Goal: Task Accomplishment & Management: Manage account settings

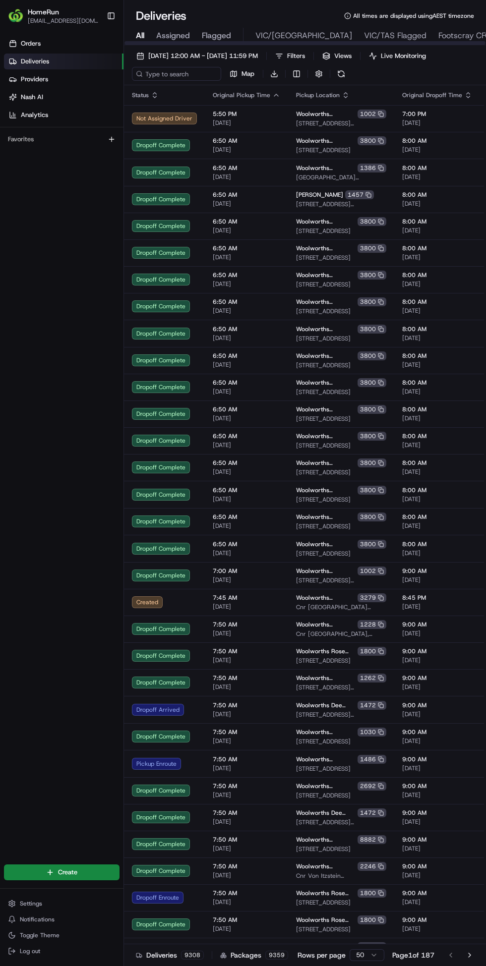
click at [438, 35] on span "Footscray CFC" at bounding box center [464, 36] width 52 height 12
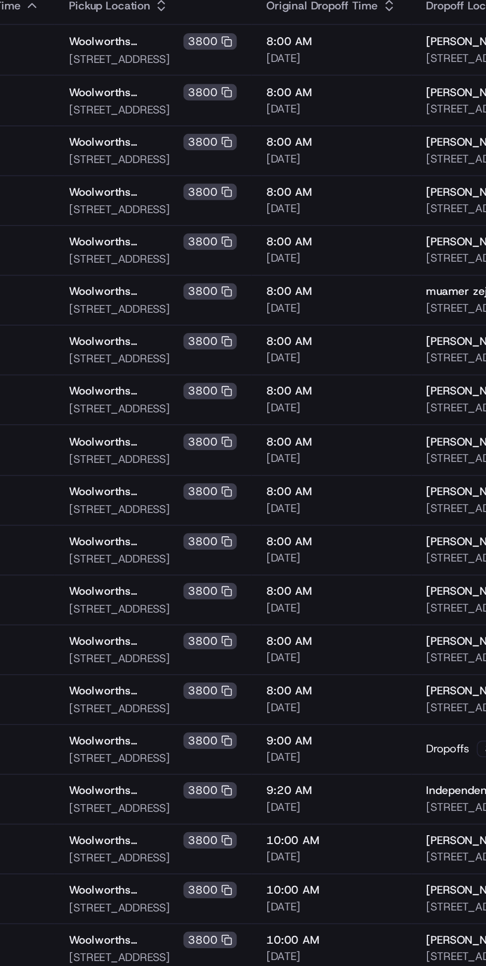
scroll to position [0, 119]
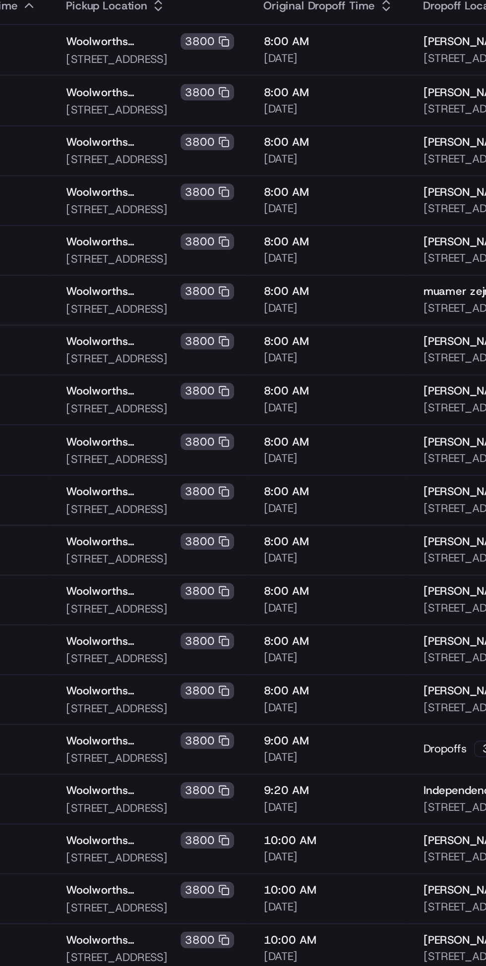
click at [374, 548] on div "nathan mcintosh 18 Service St, Sunshine, VIC 3020, AU" at bounding box center [402, 548] width 56 height 17
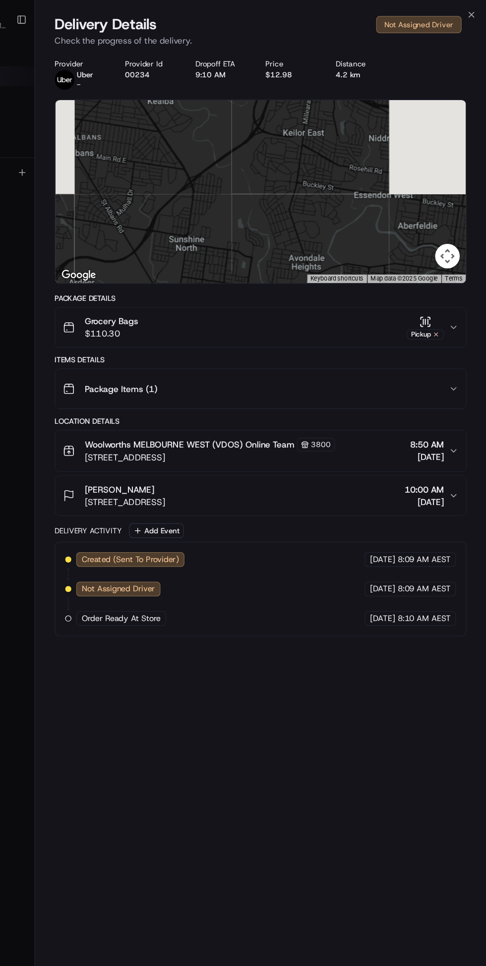
scroll to position [0, 0]
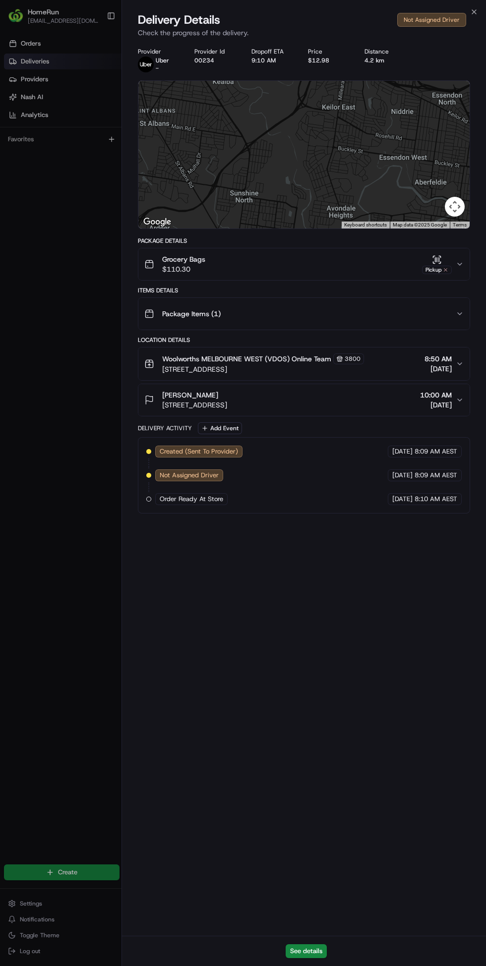
click at [100, 13] on div at bounding box center [243, 483] width 486 height 966
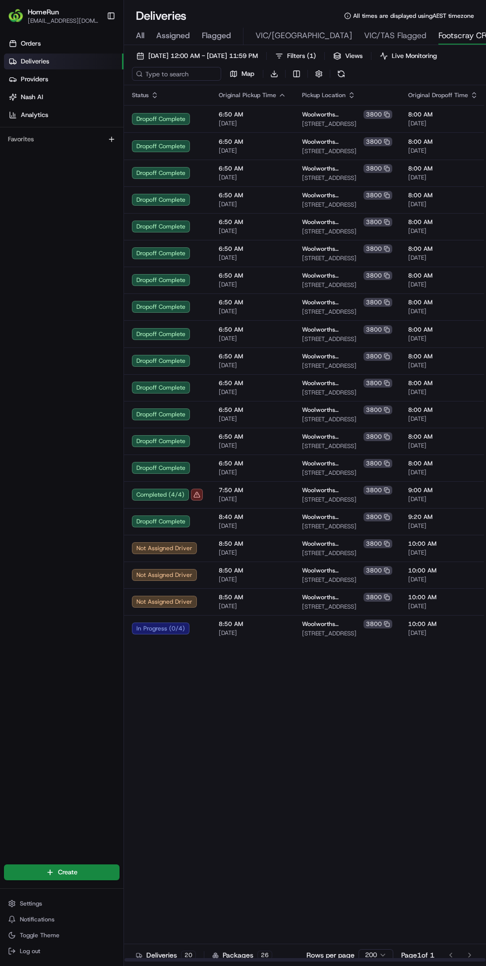
click at [246, 542] on span "8:50 AM" at bounding box center [252, 544] width 67 height 8
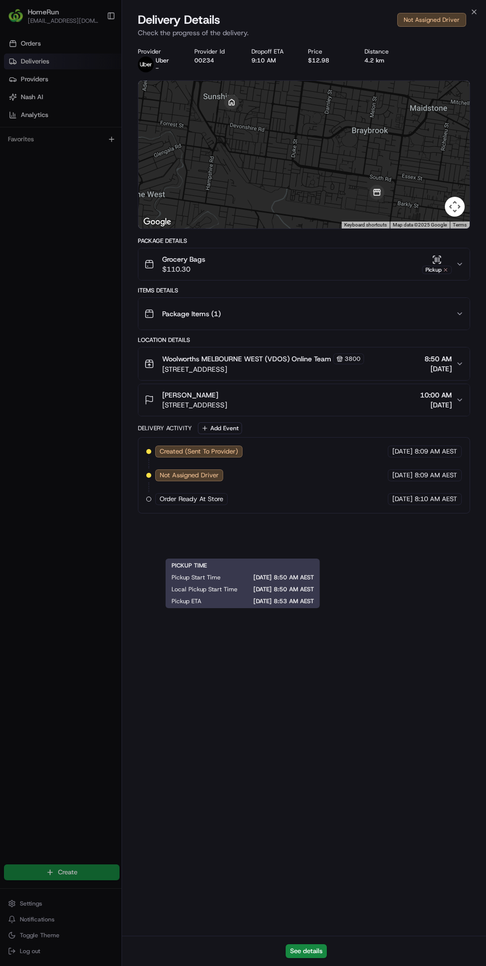
click at [242, 788] on div "Provider Uber - Provider Id 00234 Dropoff ETA 9:10 AM Price $12.98 Distance 4.2…" at bounding box center [304, 489] width 364 height 894
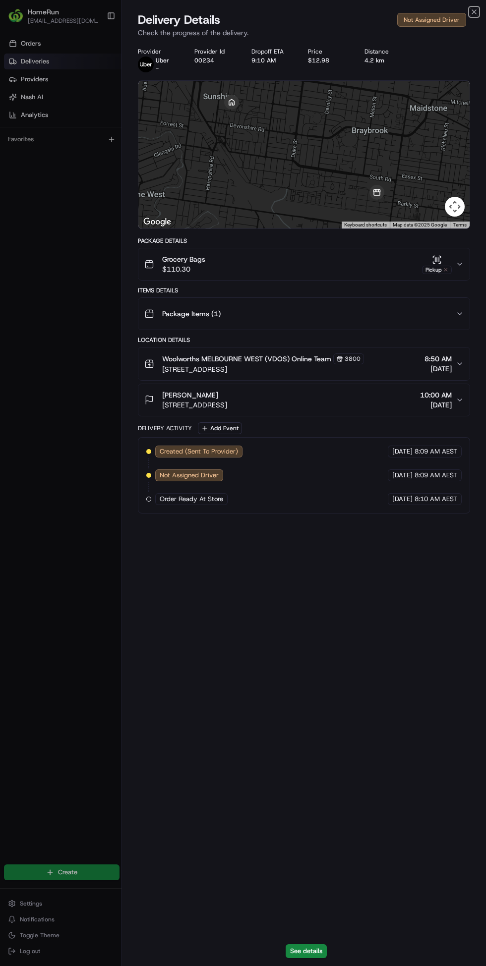
click at [474, 12] on icon "button" at bounding box center [474, 12] width 4 height 4
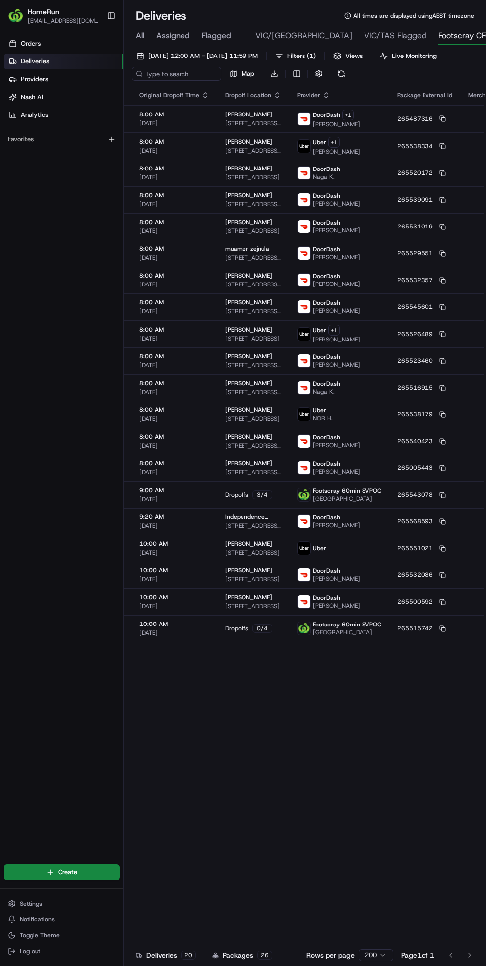
scroll to position [0, 273]
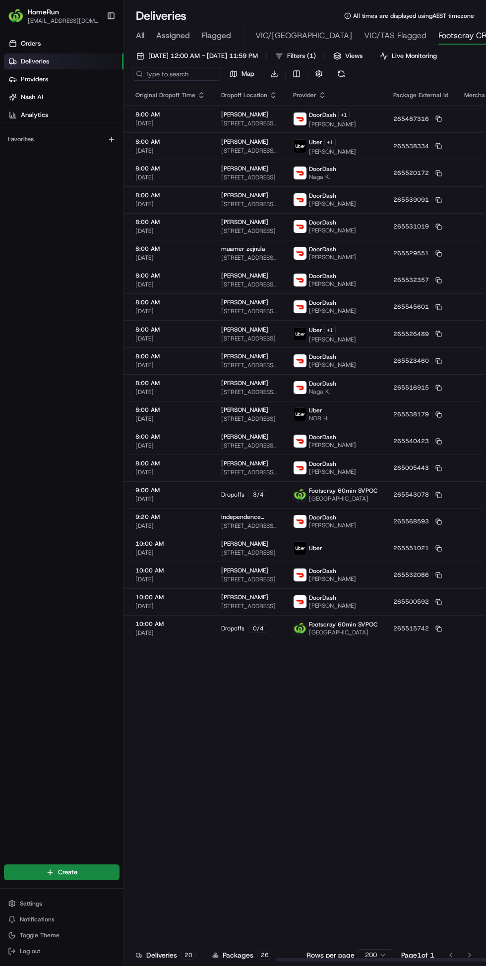
click at [435, 548] on icon at bounding box center [438, 548] width 6 height 6
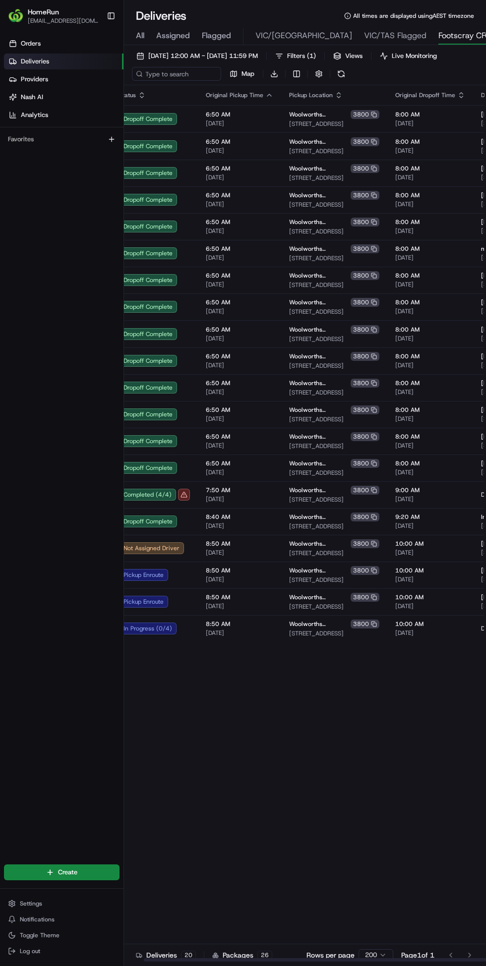
scroll to position [0, 0]
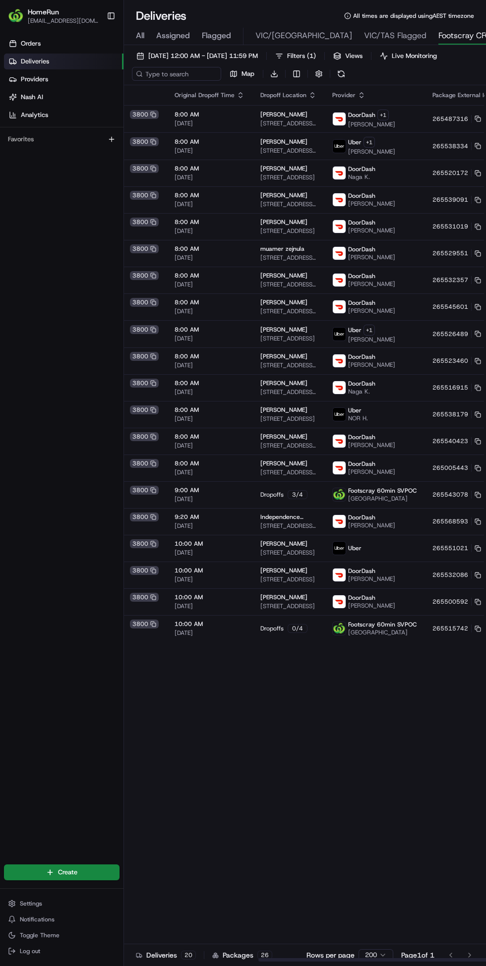
scroll to position [0, 247]
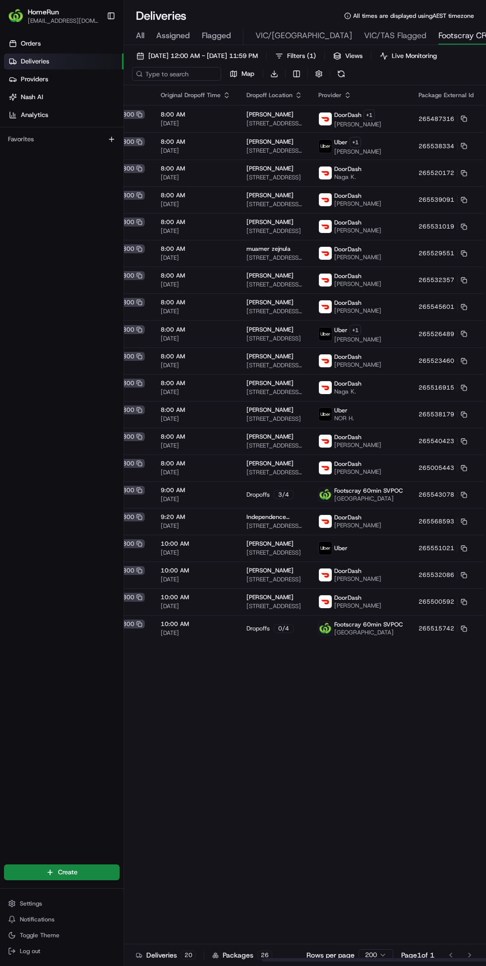
click at [334, 548] on span "Uber" at bounding box center [340, 548] width 13 height 8
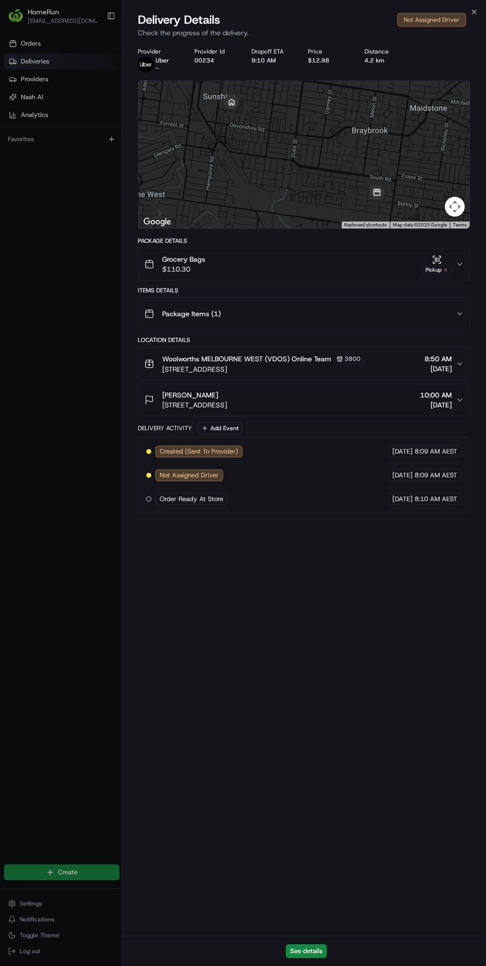
click at [298, 952] on button "See details" at bounding box center [306, 951] width 41 height 14
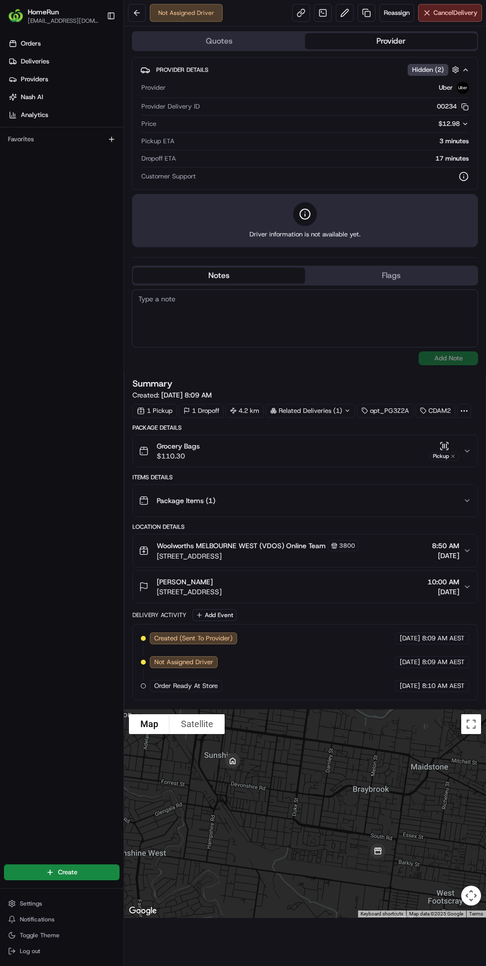
click at [135, 15] on button at bounding box center [137, 13] width 18 height 18
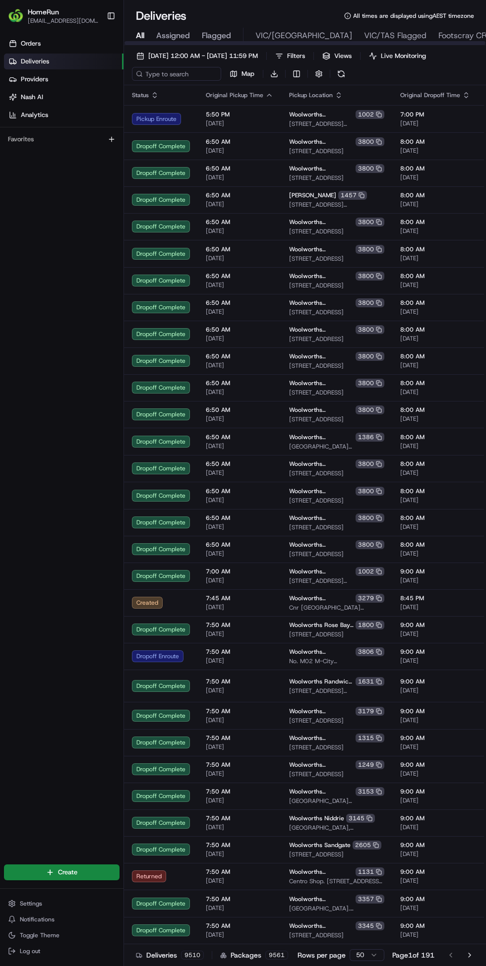
click at [438, 38] on span "Footscray CFC" at bounding box center [464, 36] width 52 height 12
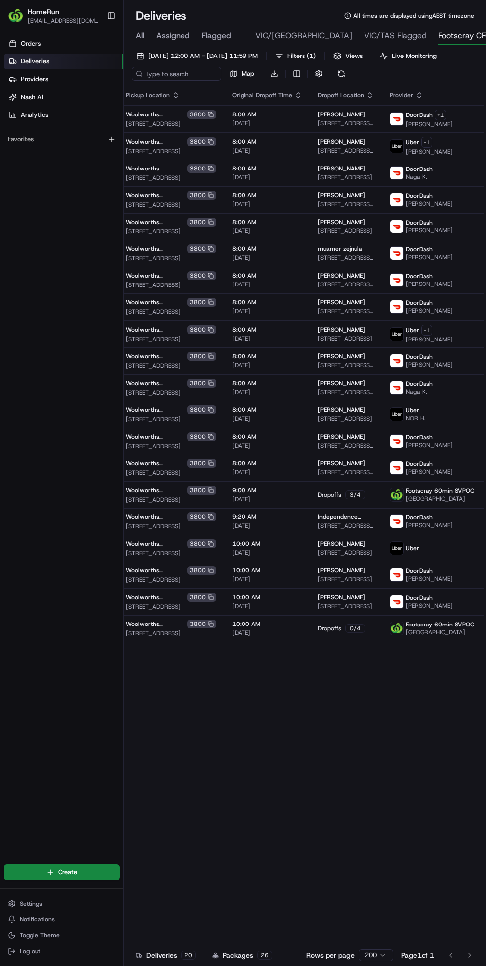
scroll to position [0, 176]
click at [258, 543] on span "10:00 AM" at bounding box center [267, 544] width 70 height 8
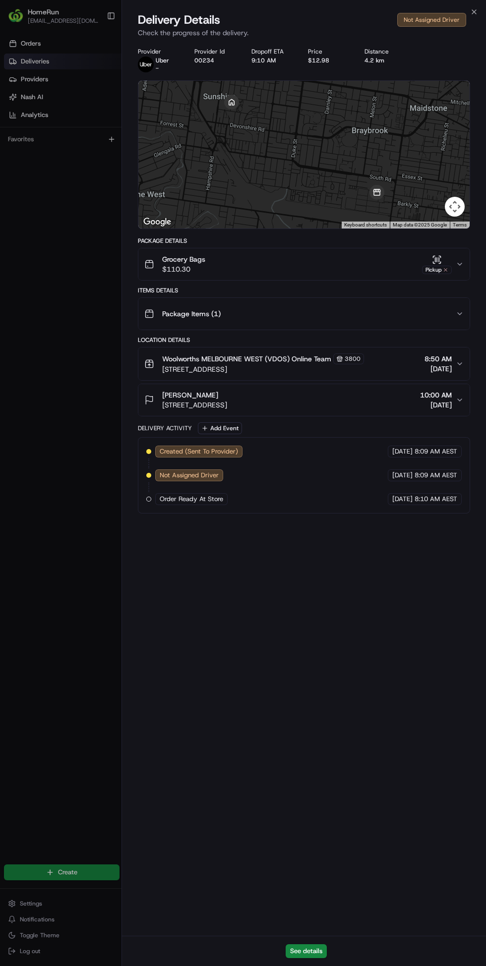
click at [304, 948] on button "See details" at bounding box center [306, 951] width 41 height 14
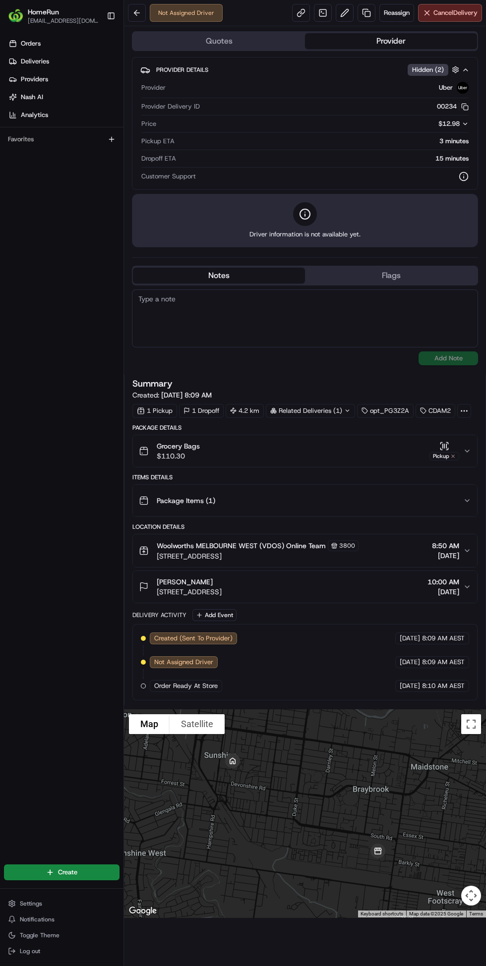
click at [390, 17] on button "Reassign" at bounding box center [396, 13] width 35 height 18
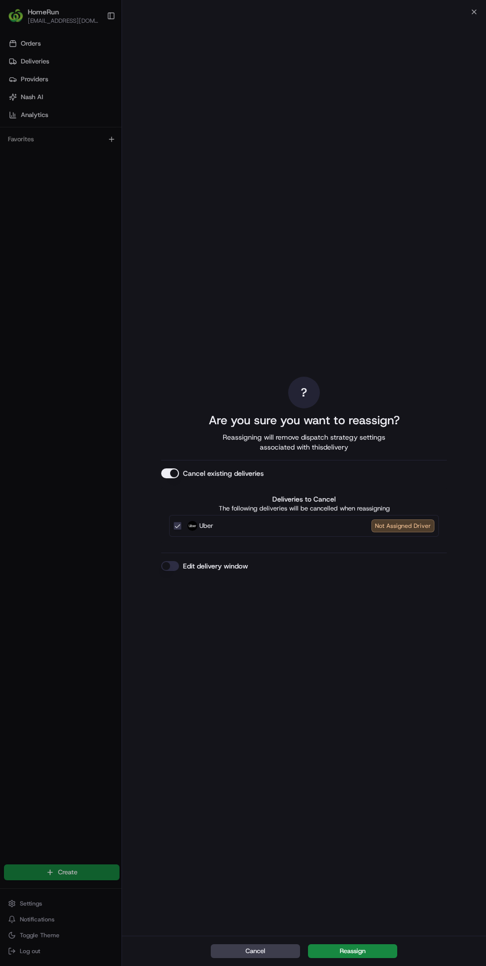
click at [360, 947] on button "Reassign" at bounding box center [352, 951] width 89 height 14
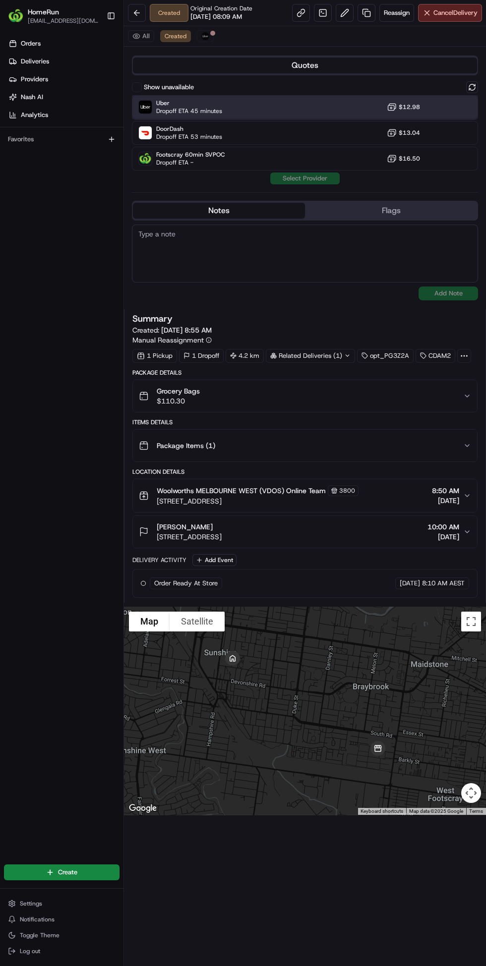
click at [326, 99] on div "Uber Dropoff ETA 45 minutes $12.98" at bounding box center [305, 107] width 346 height 24
click at [311, 183] on button "Assign Provider" at bounding box center [305, 178] width 70 height 12
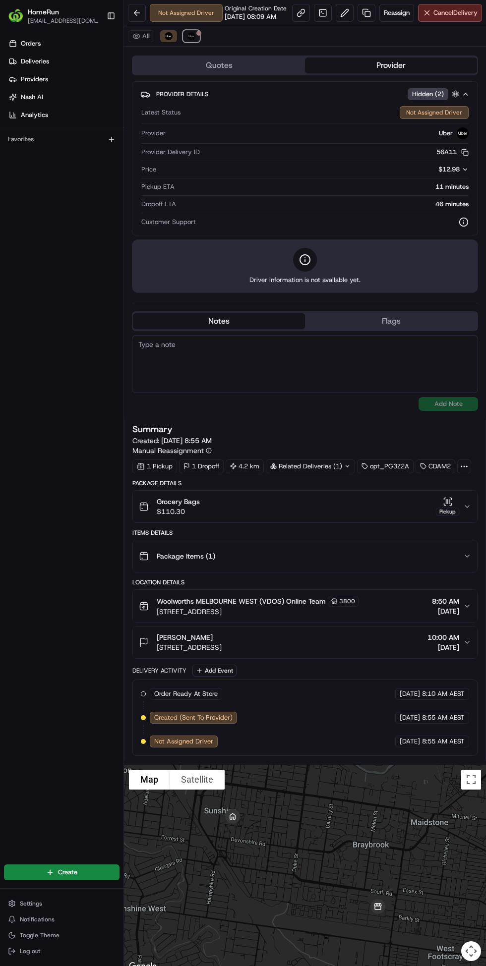
click at [192, 42] on button "Uber" at bounding box center [191, 36] width 17 height 12
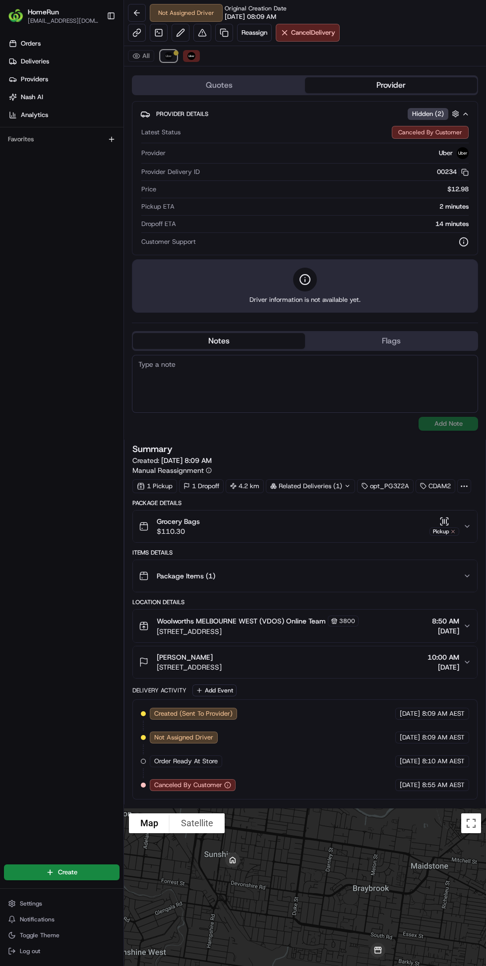
click at [168, 56] on img at bounding box center [169, 56] width 8 height 8
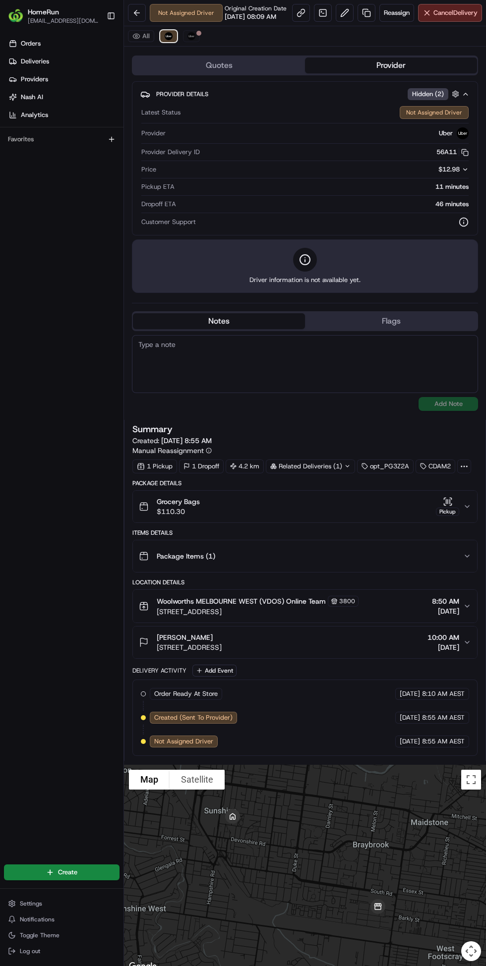
scroll to position [46, 0]
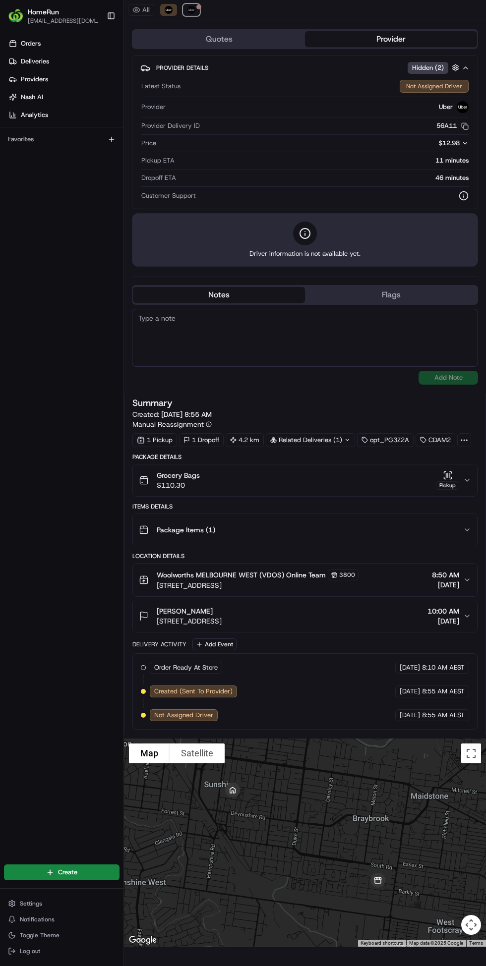
click at [191, 10] on img at bounding box center [191, 10] width 8 height 8
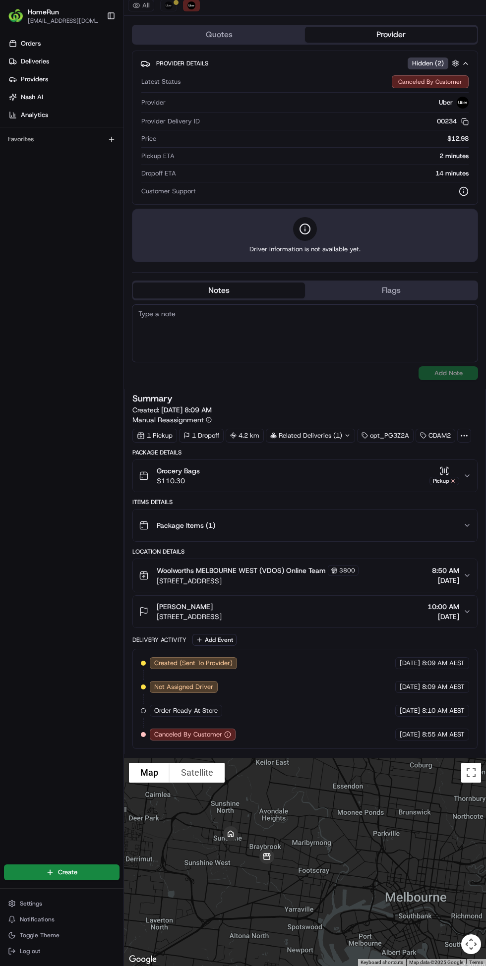
scroll to position [0, 0]
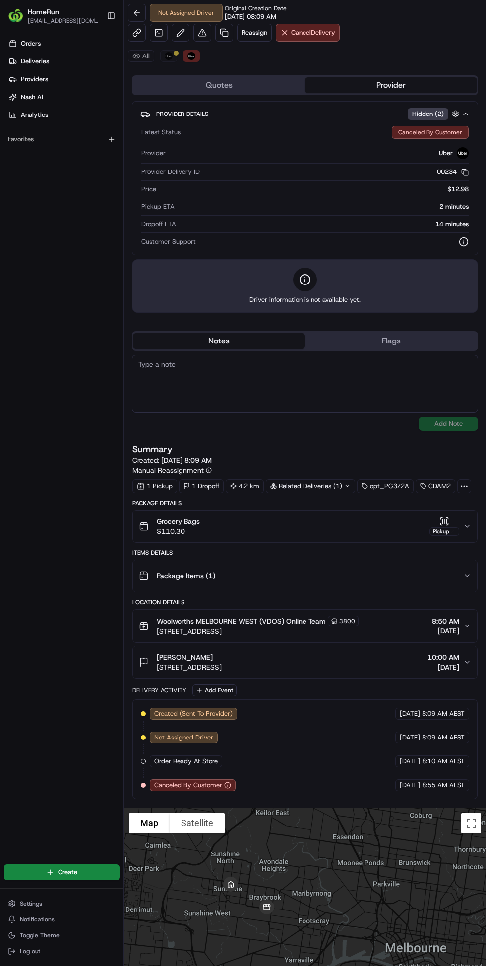
click at [128, 19] on button at bounding box center [137, 13] width 18 height 18
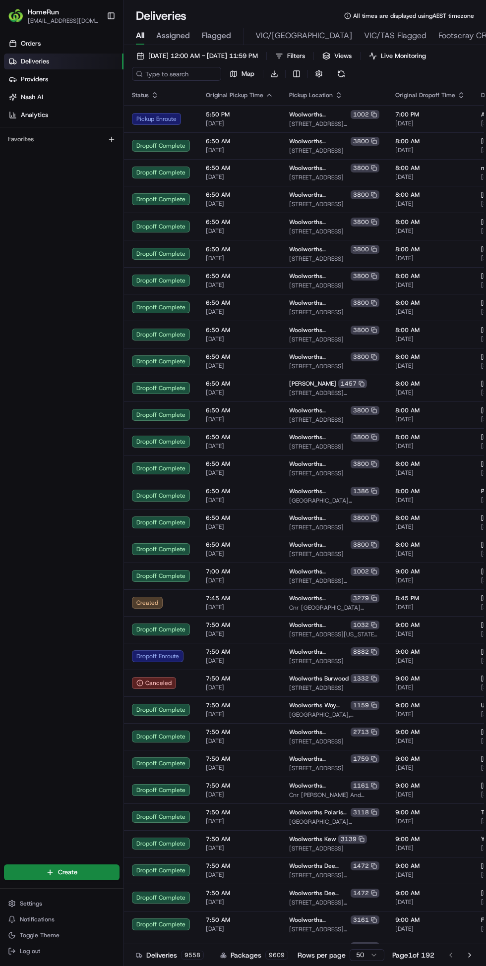
click at [438, 38] on span "Footscray CFC" at bounding box center [464, 36] width 52 height 12
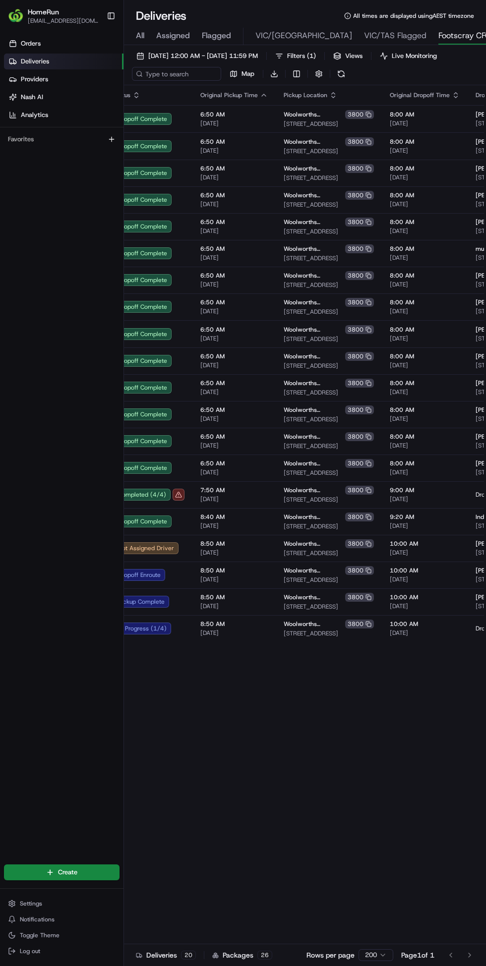
scroll to position [0, 6]
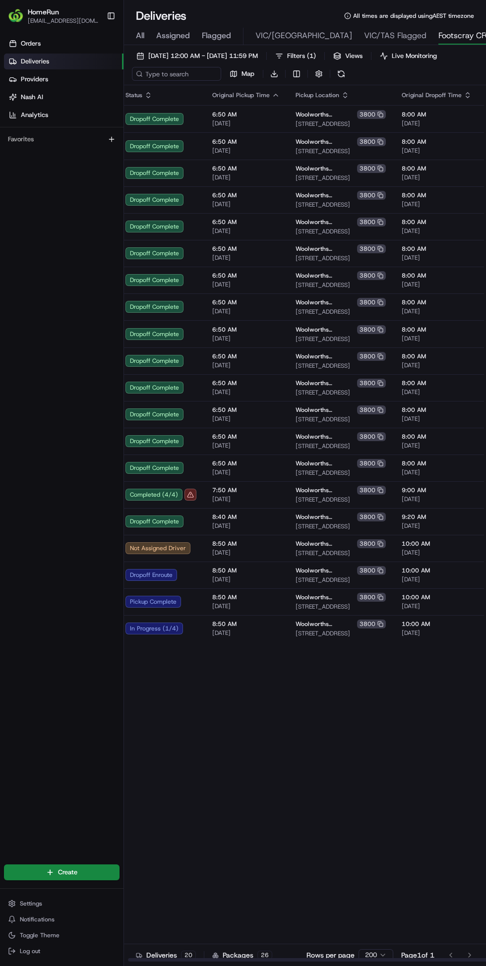
click at [230, 329] on span "6:50 AM" at bounding box center [245, 330] width 67 height 8
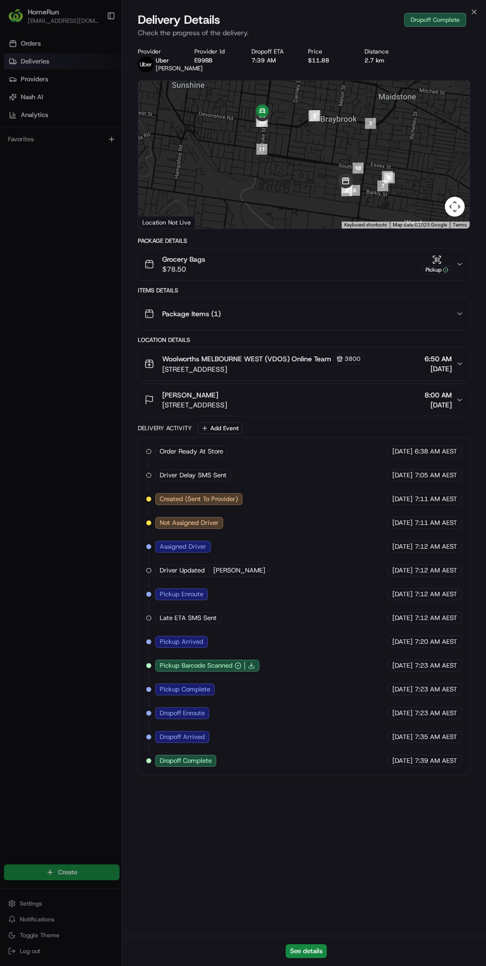
click at [297, 948] on button "See details" at bounding box center [306, 951] width 41 height 14
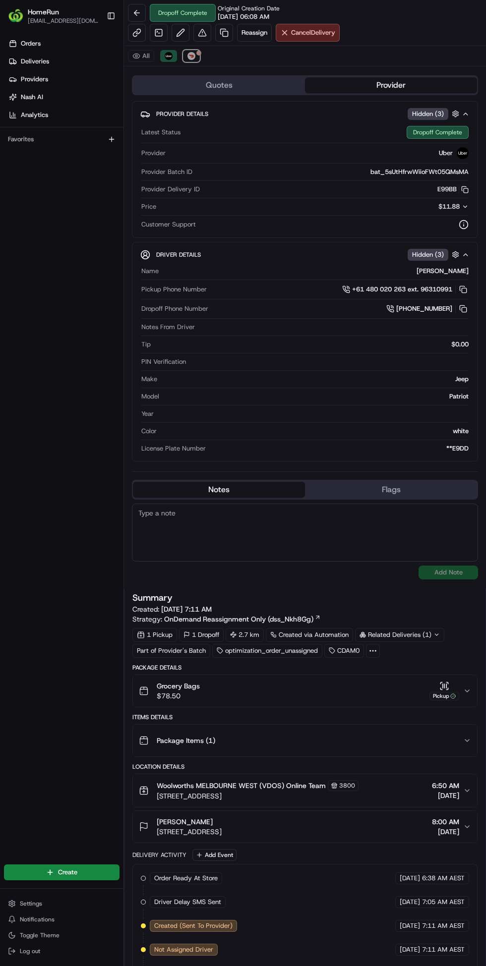
click at [195, 61] on button "DoorDash" at bounding box center [191, 56] width 17 height 12
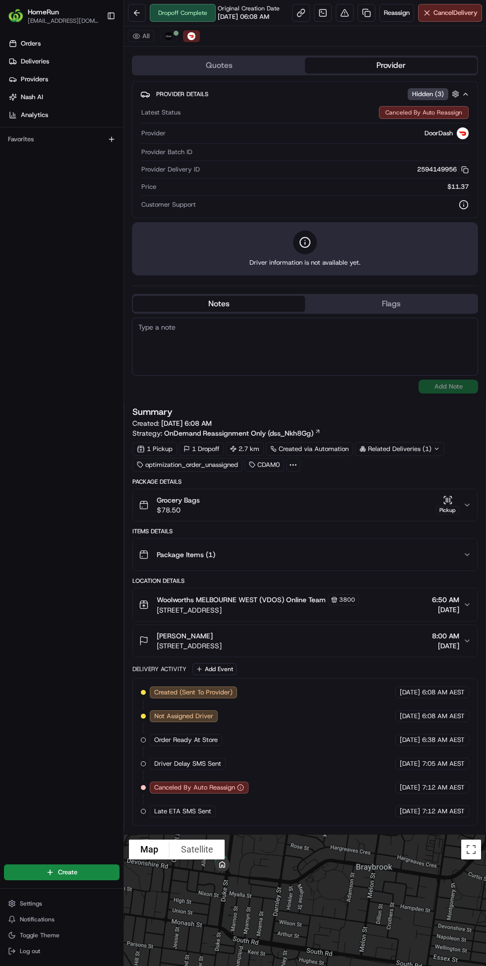
click at [134, 16] on button at bounding box center [137, 13] width 18 height 18
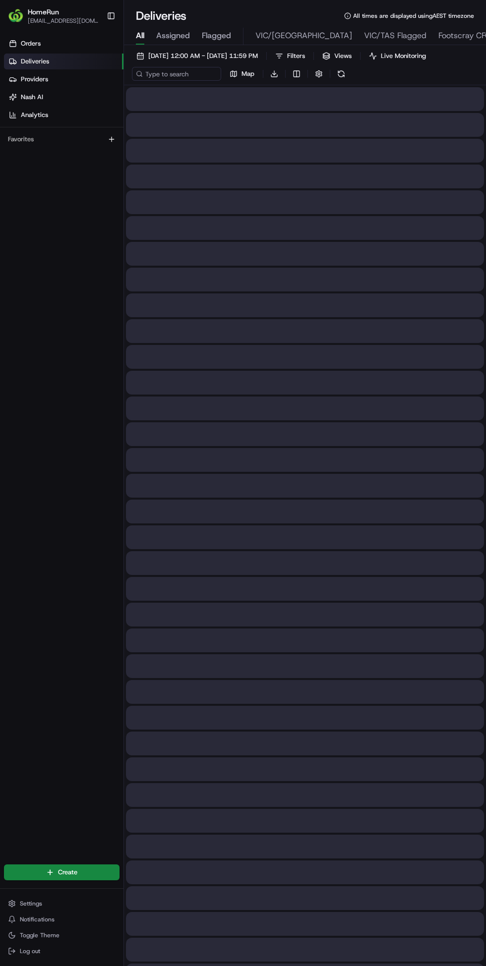
click at [438, 31] on span "Footscray CFC" at bounding box center [464, 36] width 52 height 12
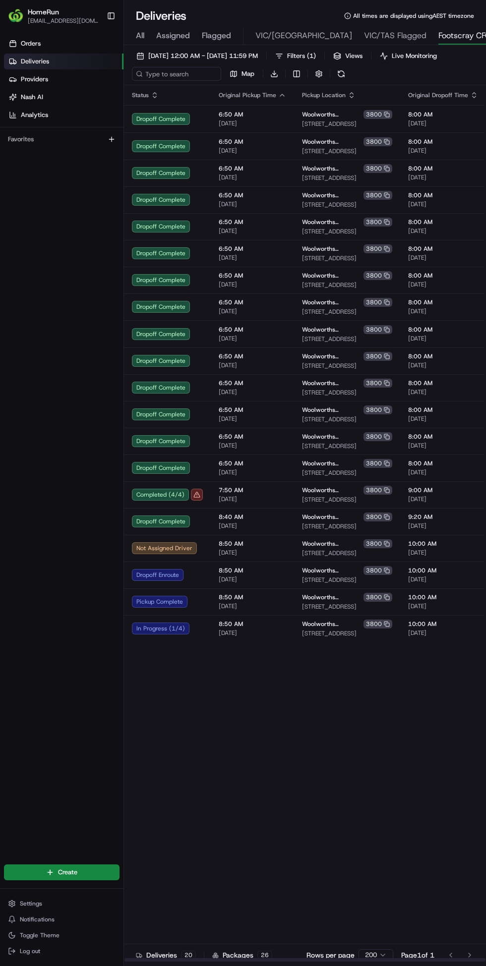
click at [239, 547] on span "8:50 AM" at bounding box center [252, 544] width 67 height 8
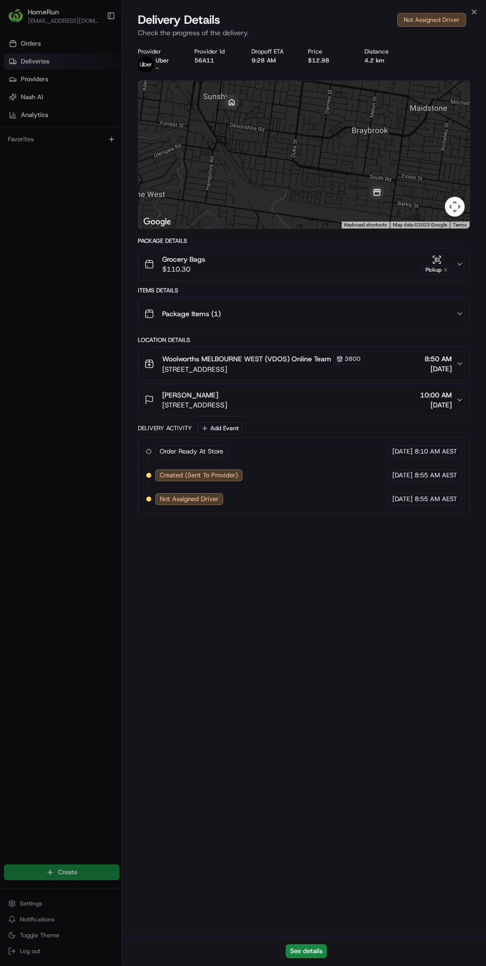
click at [338, 265] on div "Grocery Bags $110.30 Pickup" at bounding box center [299, 264] width 311 height 20
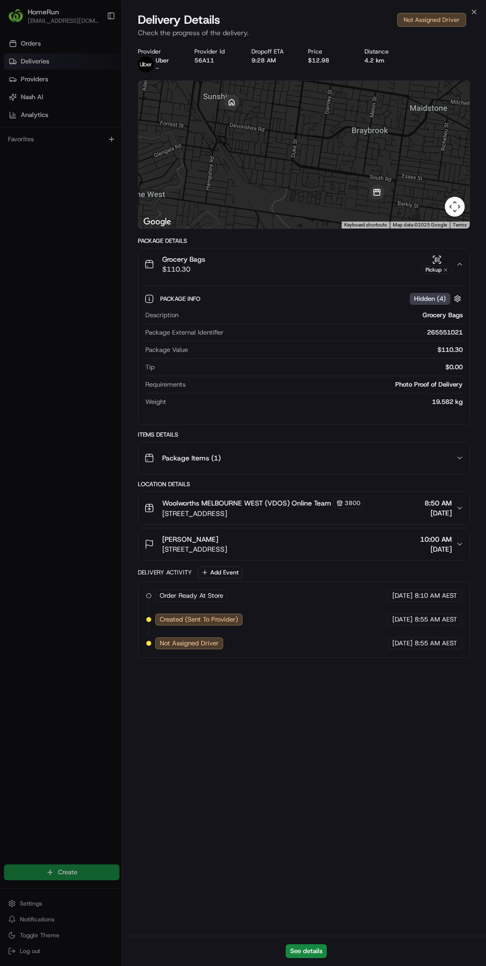
click at [193, 454] on span "Package Items ( 1 )" at bounding box center [191, 458] width 58 height 10
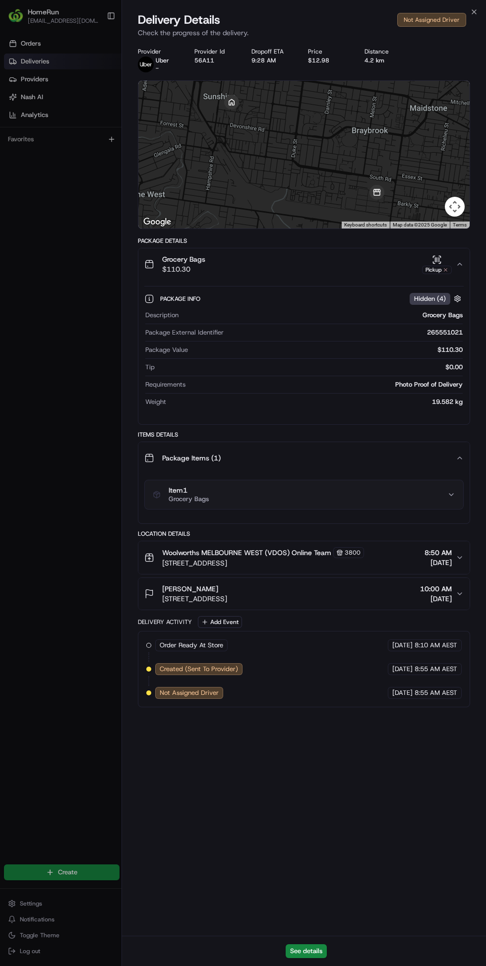
click at [56, 635] on div at bounding box center [243, 483] width 486 height 966
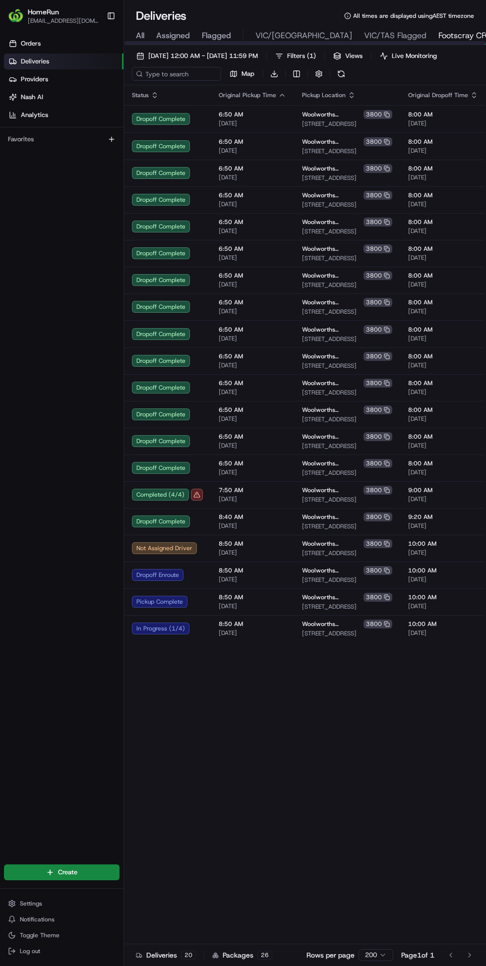
click at [140, 36] on span "All" at bounding box center [140, 36] width 8 height 12
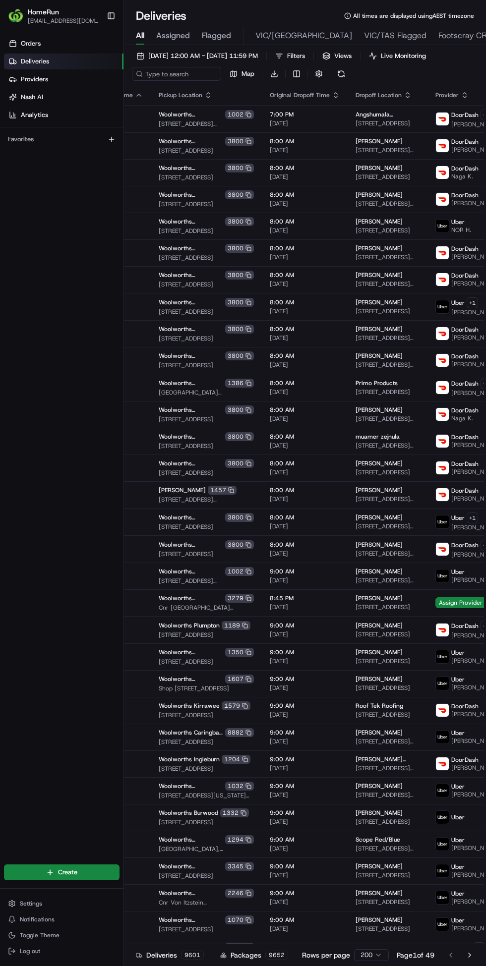
scroll to position [0, 140]
click at [438, 39] on span "Footscray CFC" at bounding box center [464, 36] width 52 height 12
